Goal: Book appointment/travel/reservation

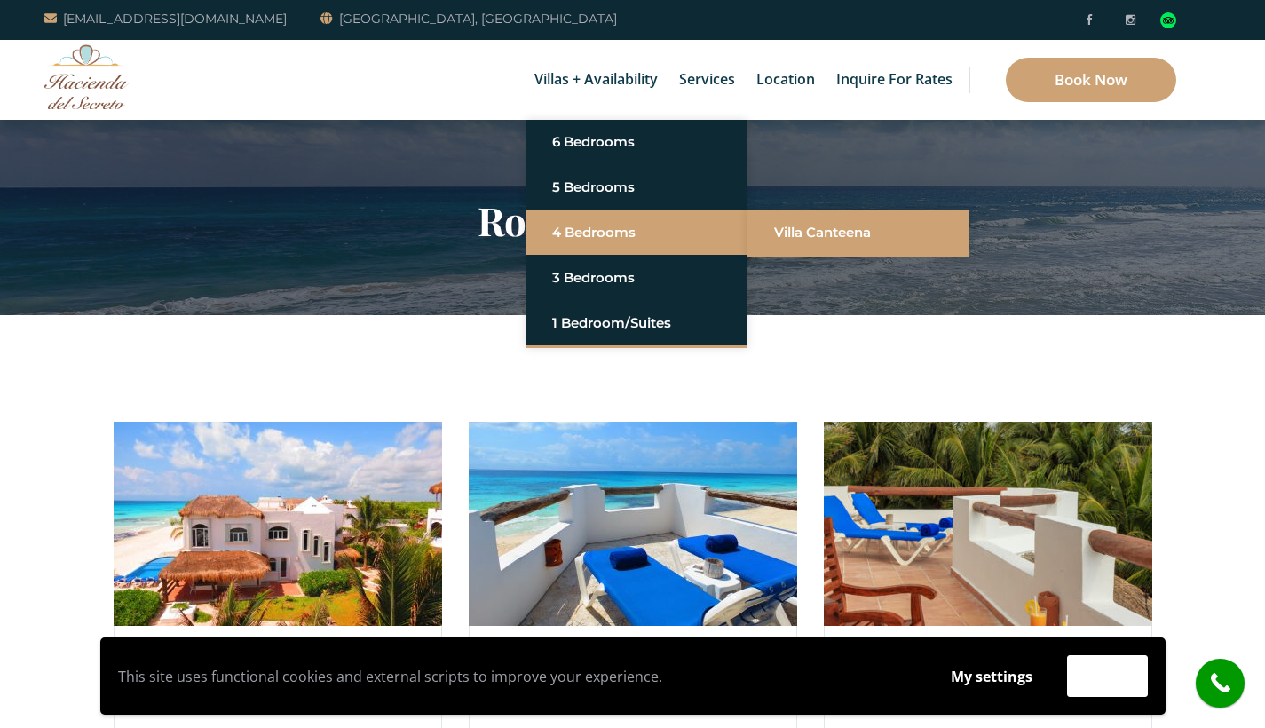
click at [796, 227] on link "Villa Canteena" at bounding box center [858, 233] width 169 height 32
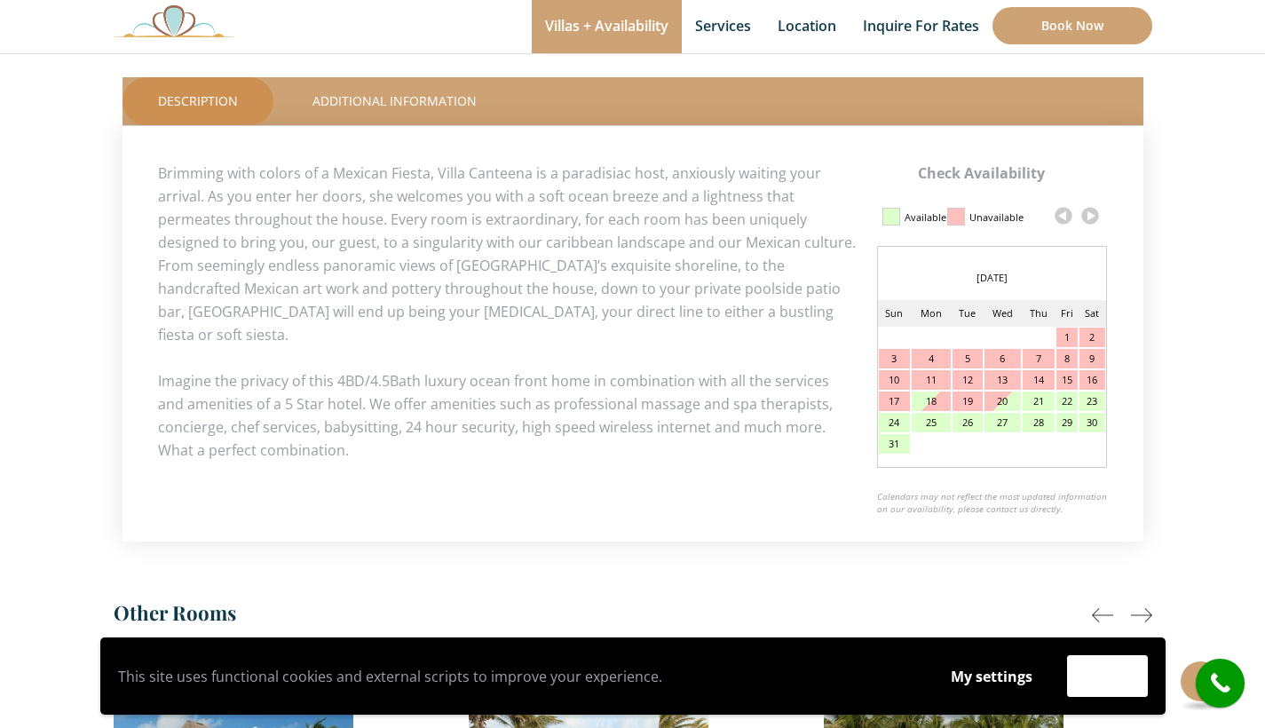
scroll to position [781, 0]
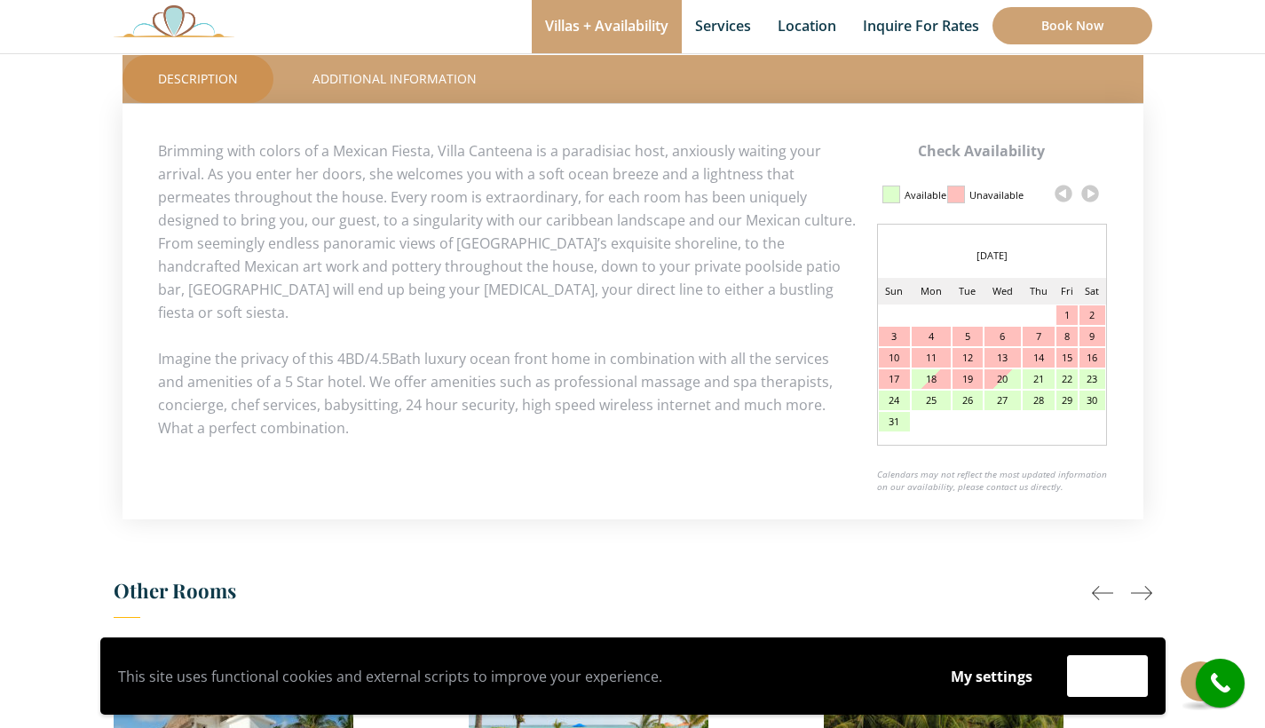
click at [1092, 193] on link at bounding box center [1089, 193] width 27 height 27
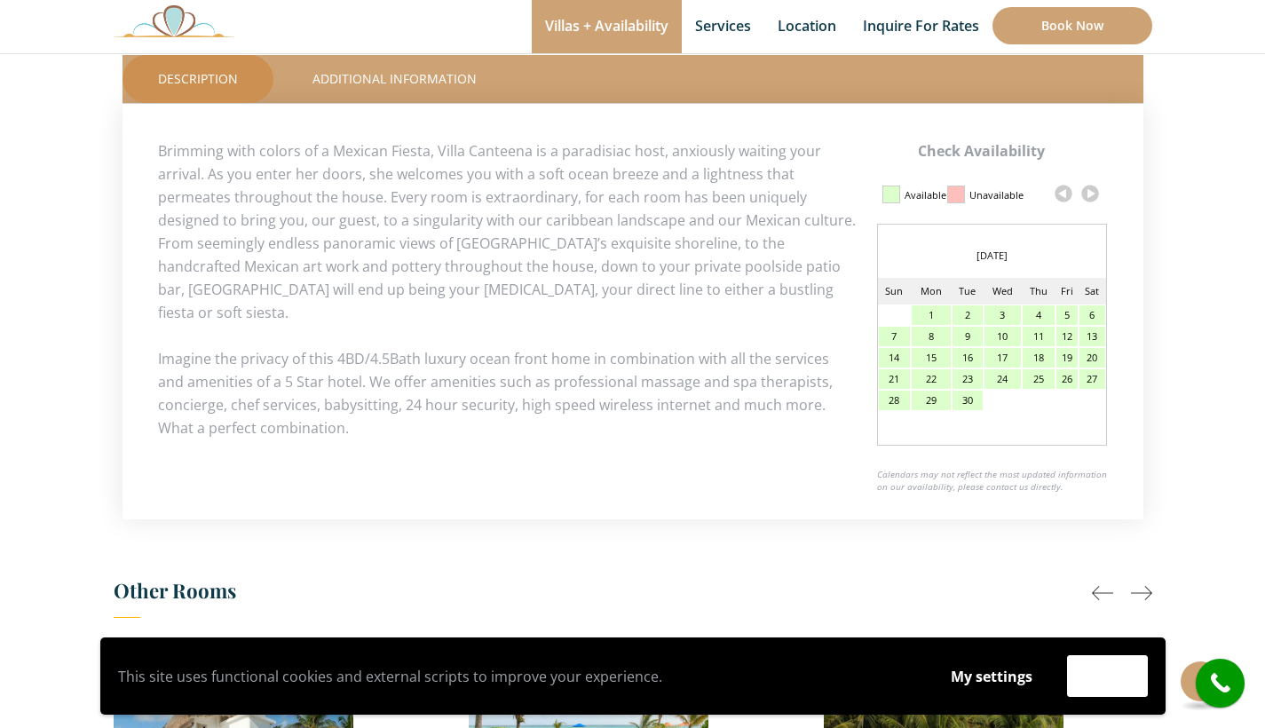
click at [1092, 193] on link at bounding box center [1089, 193] width 27 height 27
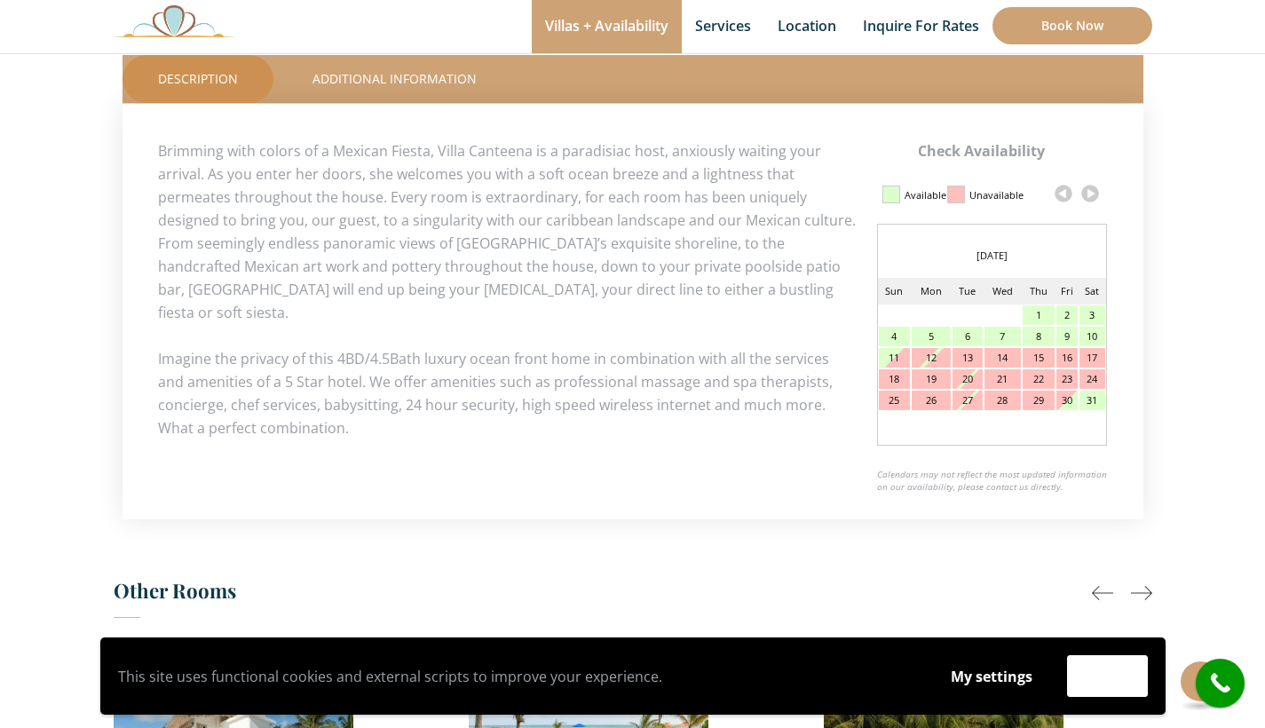
click at [1092, 193] on link at bounding box center [1089, 193] width 27 height 27
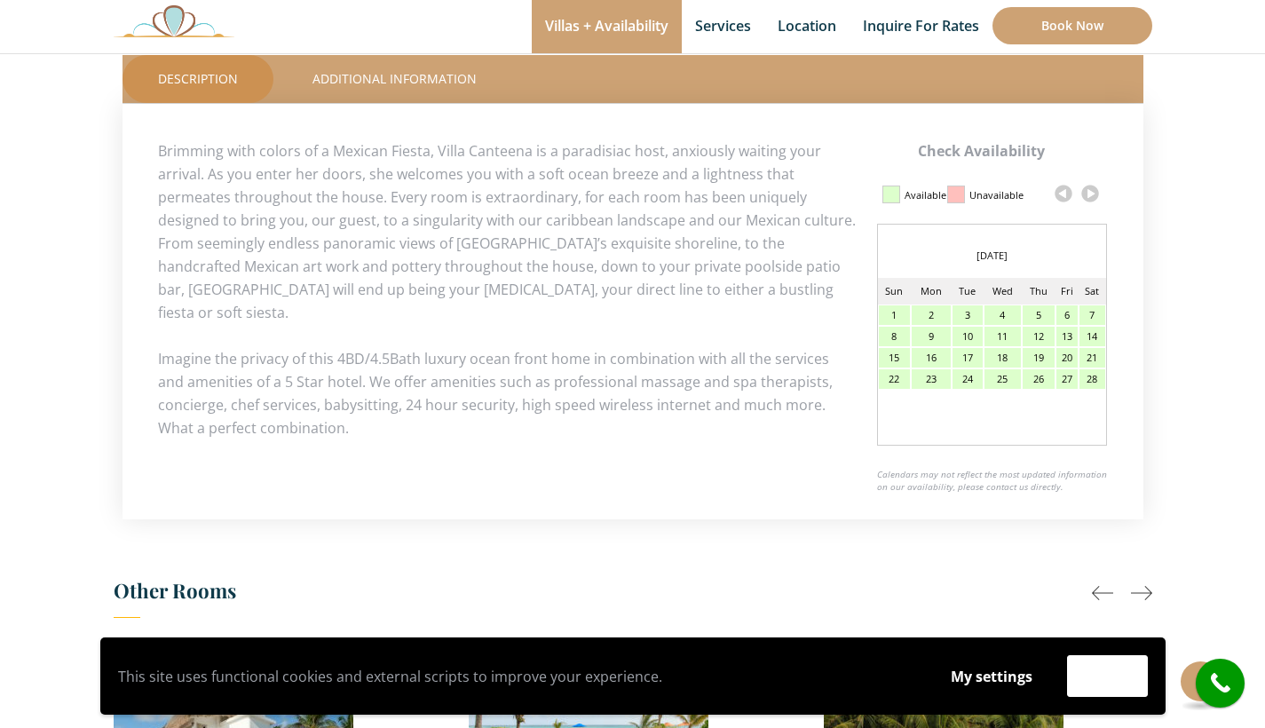
click at [898, 358] on div "15" at bounding box center [895, 358] width 32 height 20
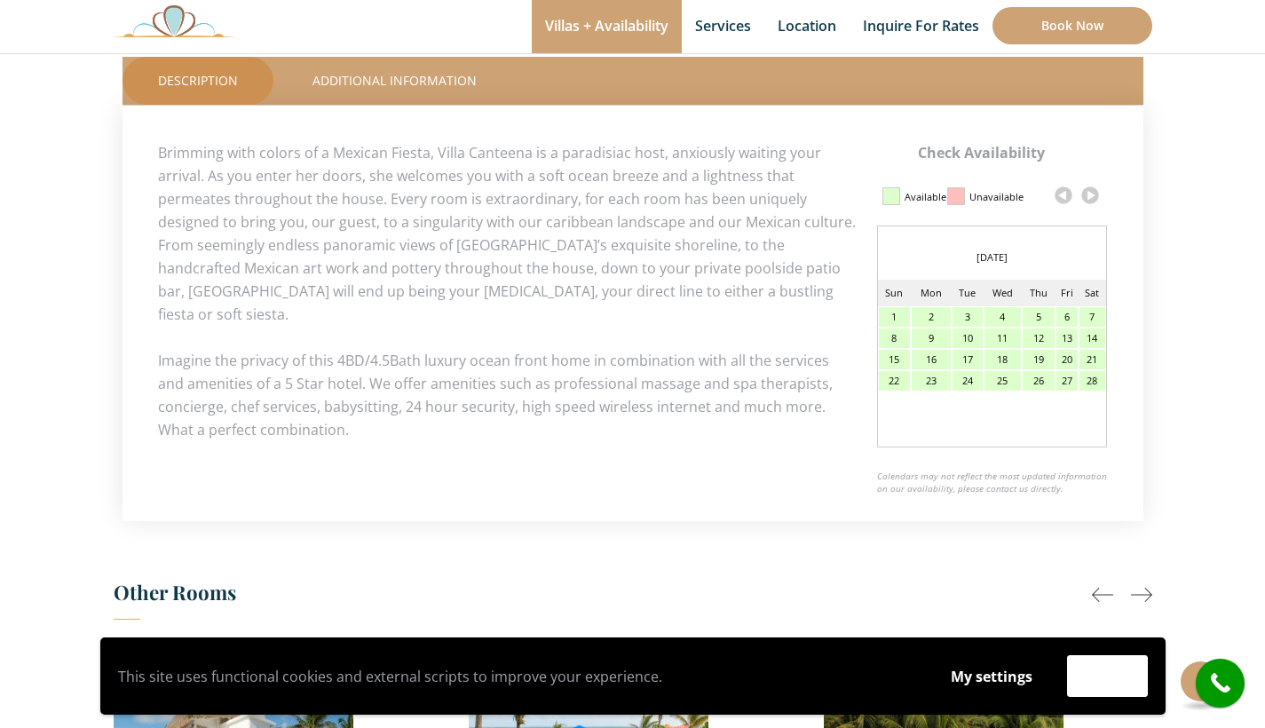
scroll to position [777, 0]
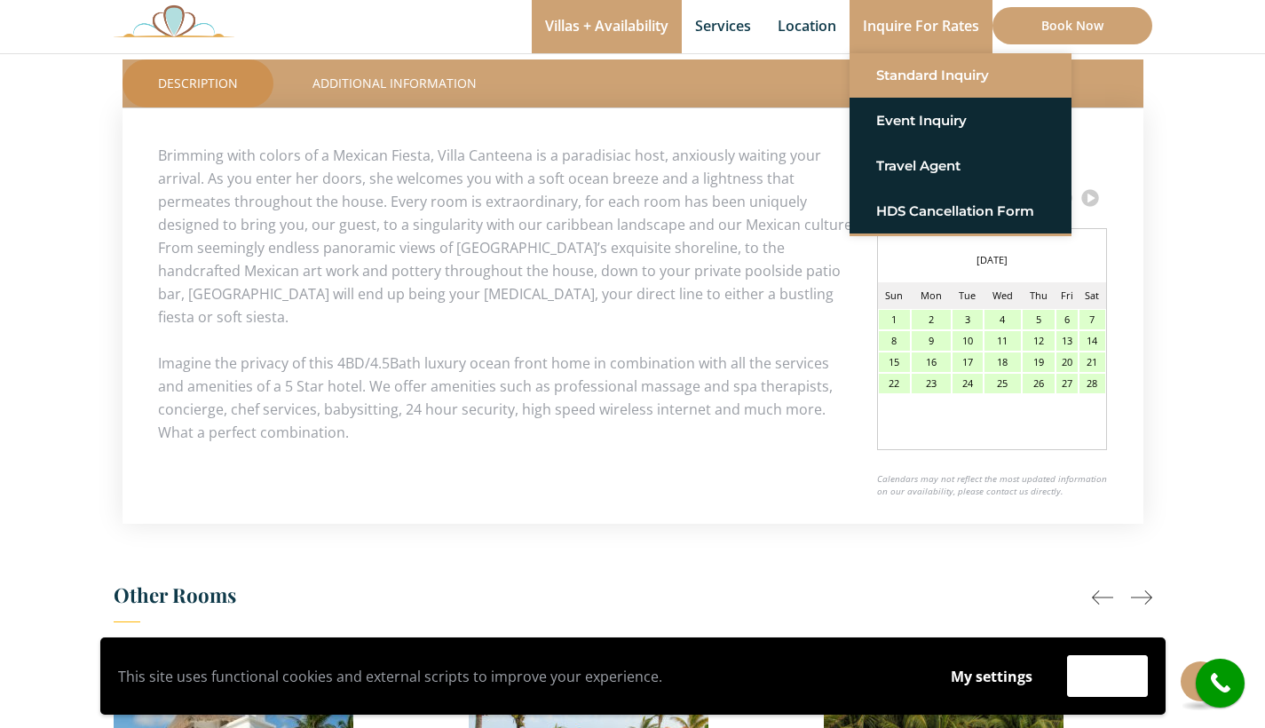
click at [933, 70] on link "Standard Inquiry" at bounding box center [960, 75] width 169 height 32
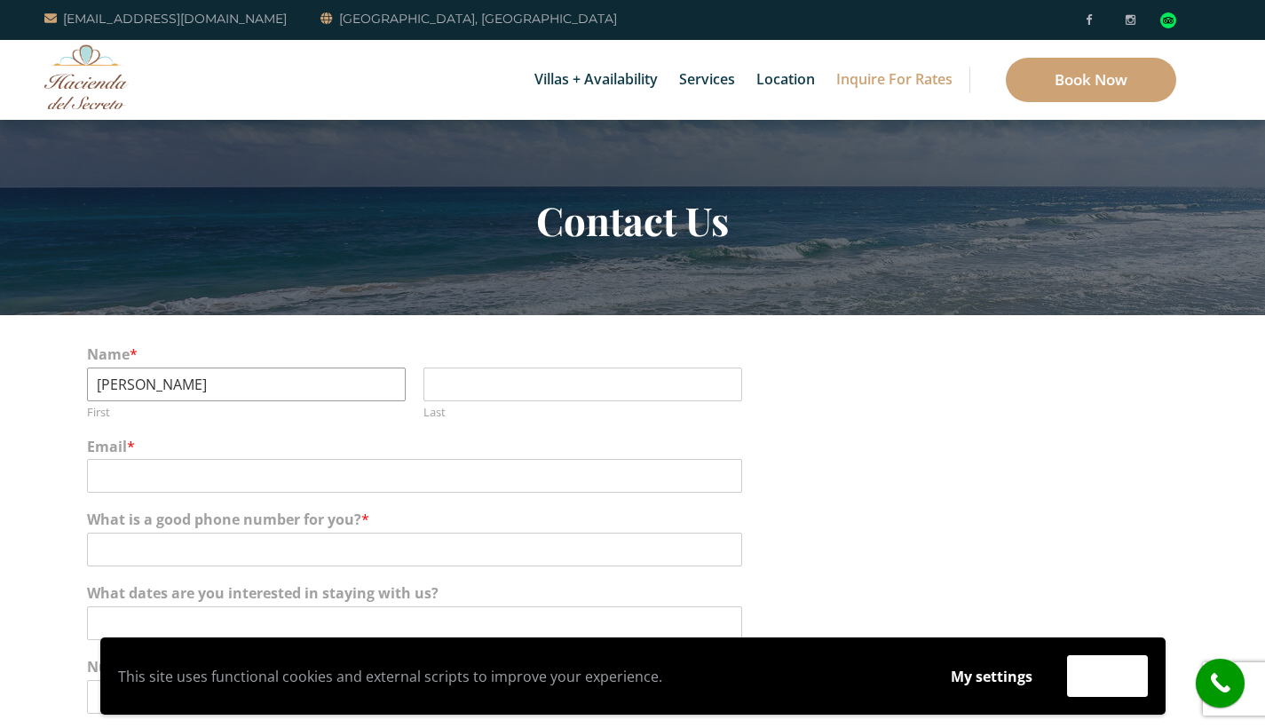
type input "kay"
type input "grum"
type input "kmgrummel@gmail.com"
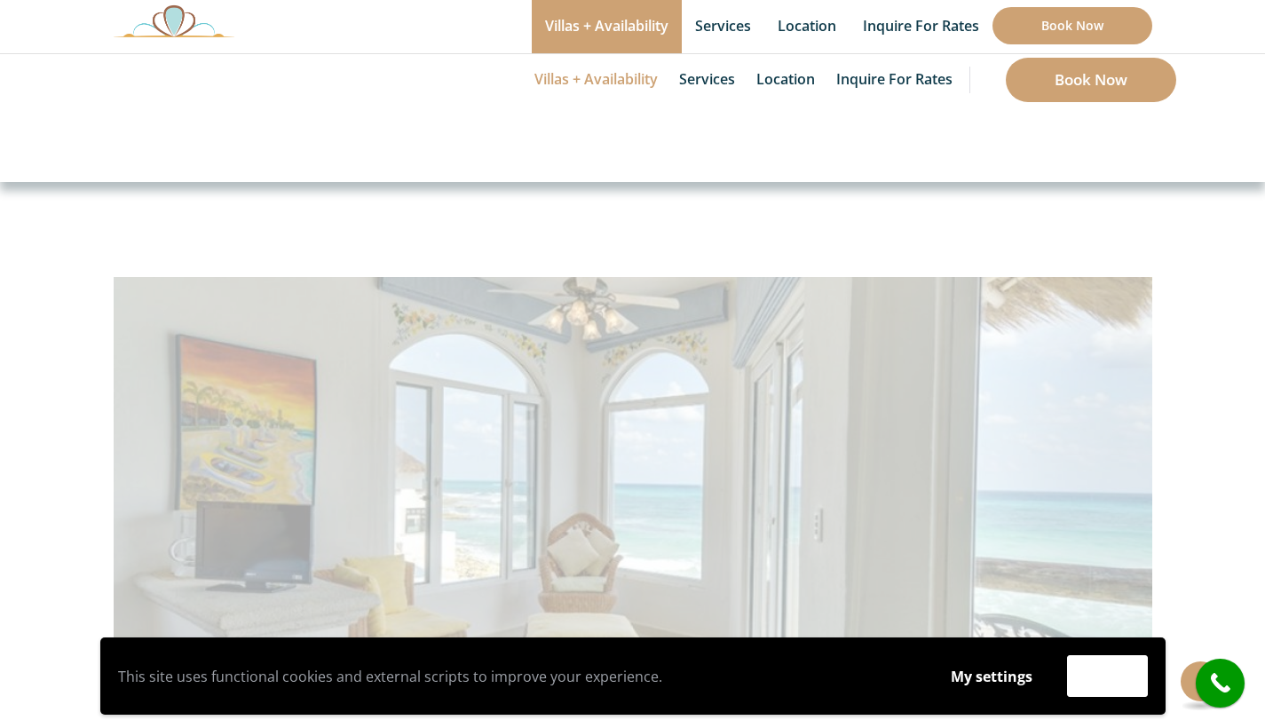
scroll to position [777, 0]
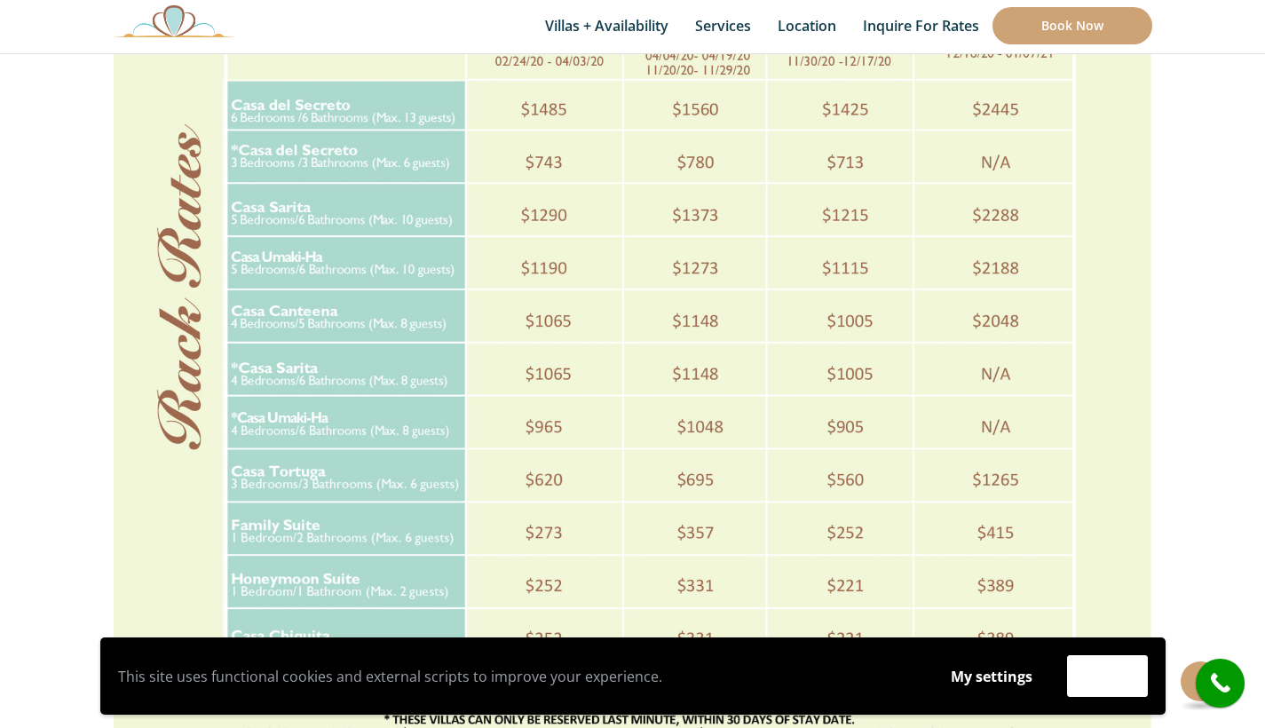
scroll to position [795, 0]
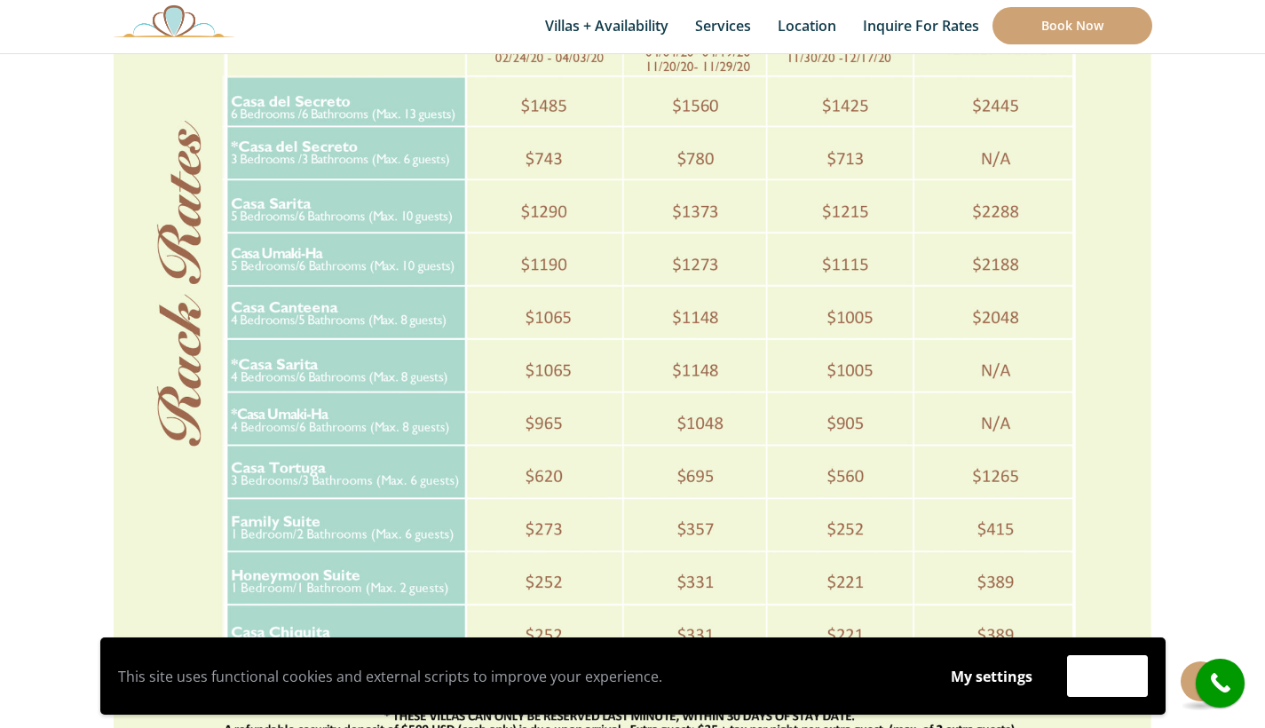
click at [286, 309] on img at bounding box center [633, 297] width 1038 height 1343
click at [281, 480] on img at bounding box center [633, 297] width 1038 height 1343
click at [701, 477] on img at bounding box center [633, 297] width 1038 height 1343
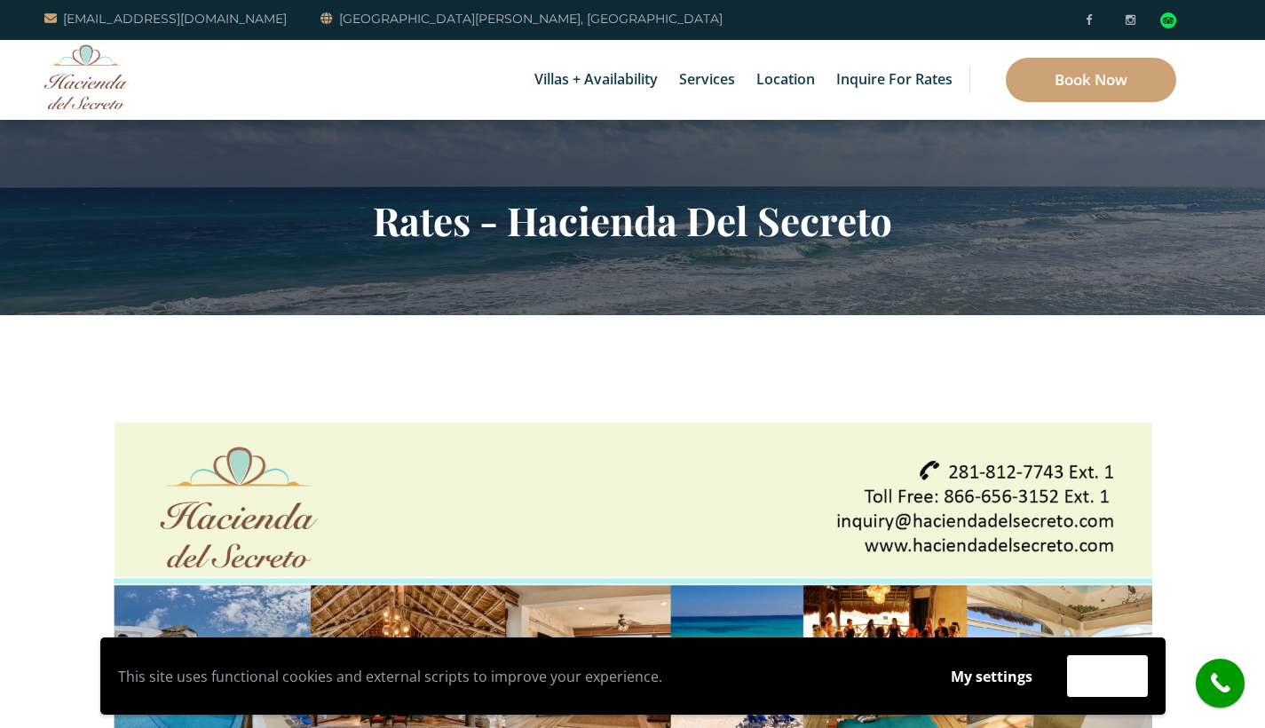
scroll to position [0, 0]
